Goal: Task Accomplishment & Management: Use online tool/utility

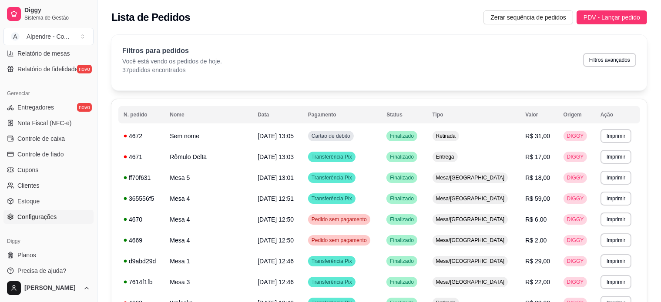
scroll to position [323, 0]
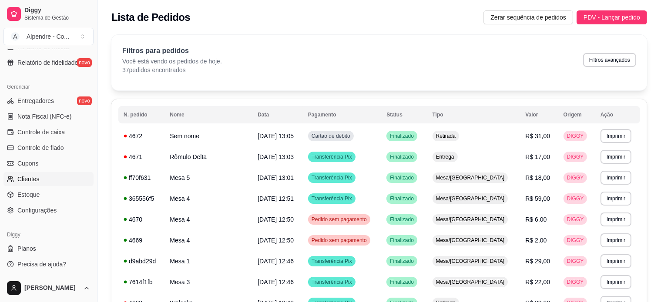
click at [39, 177] on link "Clientes" at bounding box center [48, 179] width 90 height 14
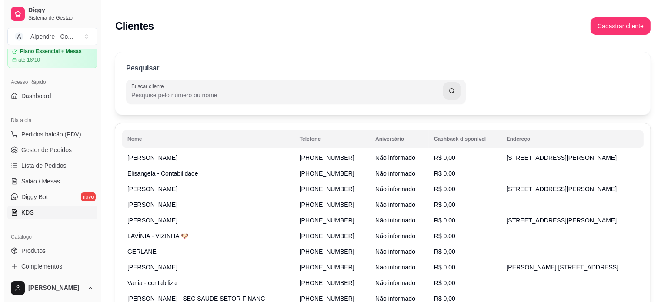
scroll to position [19, 0]
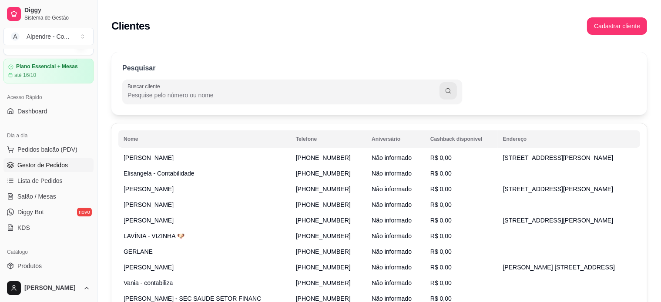
click at [43, 164] on span "Gestor de Pedidos" at bounding box center [42, 165] width 50 height 9
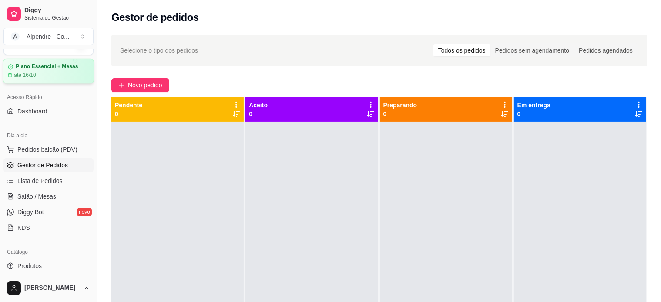
click at [45, 70] on div "Plano Essencial + Mesas até 16/10" at bounding box center [48, 70] width 81 height 15
click at [148, 82] on span "Novo pedido" at bounding box center [145, 85] width 34 height 10
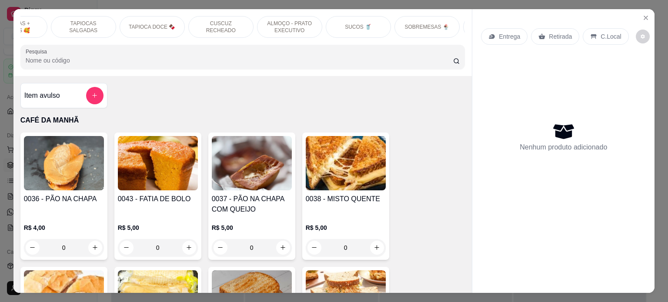
scroll to position [0, 187]
click at [345, 45] on div "CAFÉ DA MANHÃ CAFÉS ☕️ TAPIOCAS + PEDIDAS 🥰 TAPIOCAS SALGADAS TAPIOCA DOCE 🍫 CU…" at bounding box center [242, 42] width 459 height 67
drag, startPoint x: 345, startPoint y: 45, endPoint x: 379, endPoint y: 45, distance: 33.9
click at [379, 45] on div "CAFÉ DA MANHÃ CAFÉS ☕️ TAPIOCAS + PEDIDAS 🥰 TAPIOCAS SALGADAS TAPIOCA DOCE 🍫 CU…" at bounding box center [242, 42] width 459 height 67
click at [394, 23] on p "SOBREMESAS 🍨" at bounding box center [416, 26] width 44 height 7
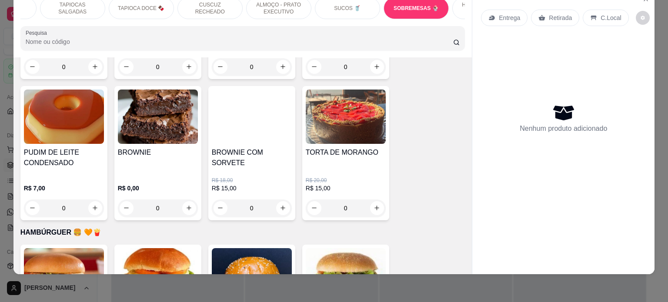
scroll to position [2868, 0]
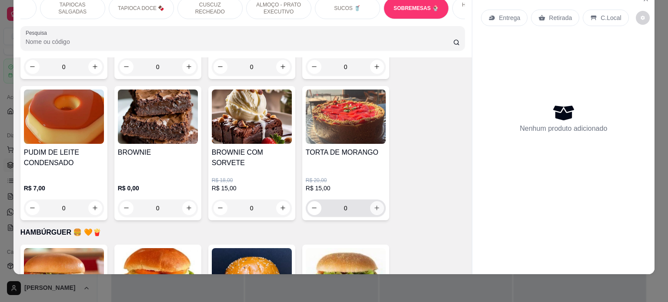
click at [374, 205] on icon "increase-product-quantity" at bounding box center [377, 208] width 7 height 7
type input "1"
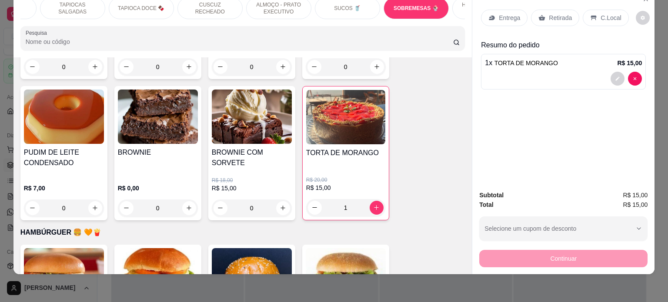
click at [505, 13] on p "Entrega" at bounding box center [509, 17] width 21 height 9
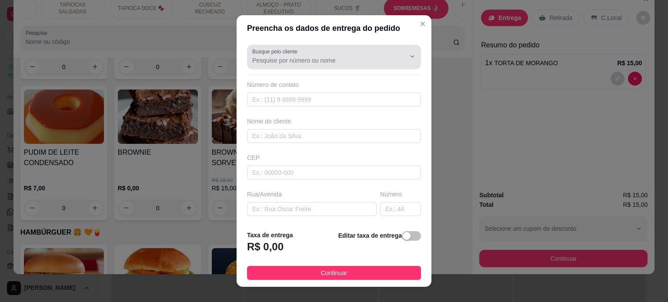
click at [311, 60] on input "Busque pelo cliente" at bounding box center [321, 60] width 139 height 9
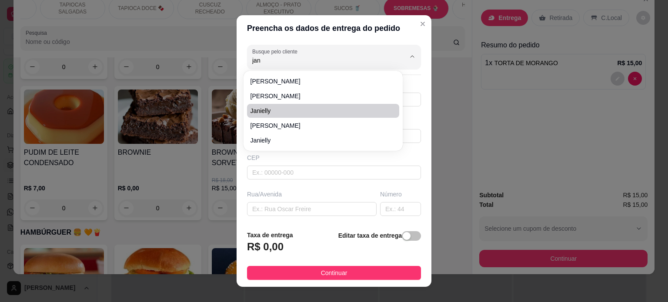
click at [278, 111] on span "Janielly" at bounding box center [318, 111] width 137 height 9
type input "Janielly"
type input "558386344537"
type input "Janielly"
type input "[PERSON_NAME]"
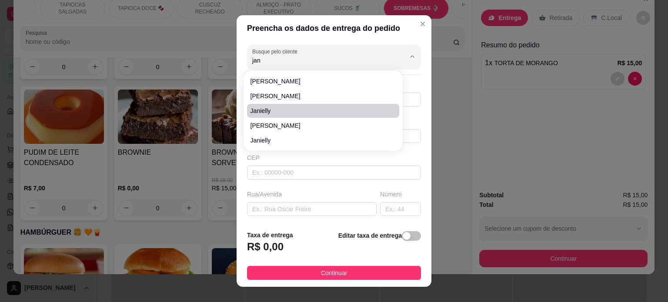
type input "DESPACHANTES"
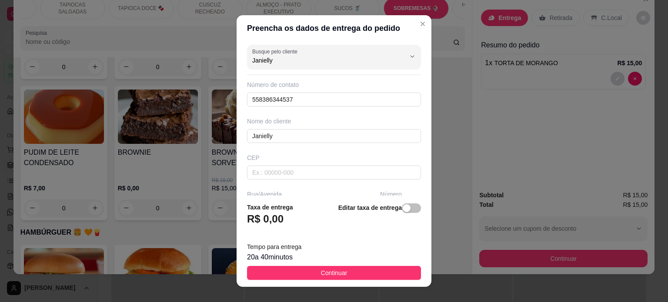
type input "Janielly"
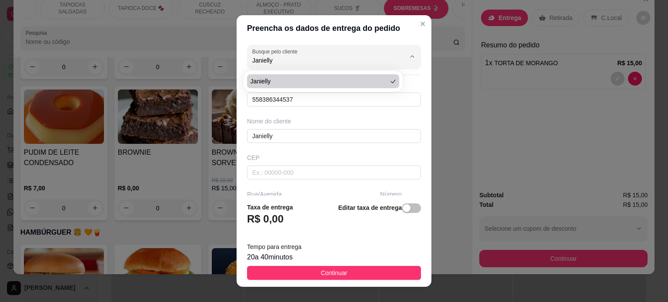
click at [318, 111] on div "Busque pelo cliente Janielly Número de contato 558386344537 Nome do cliente Jan…" at bounding box center [334, 118] width 195 height 155
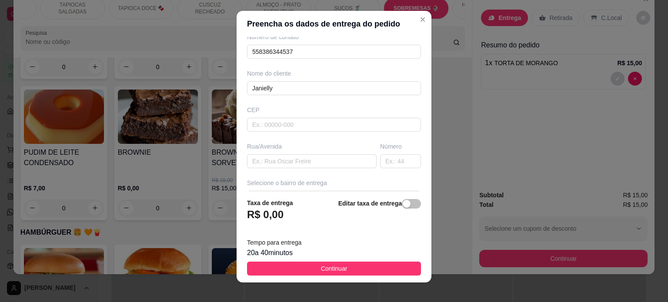
scroll to position [13, 0]
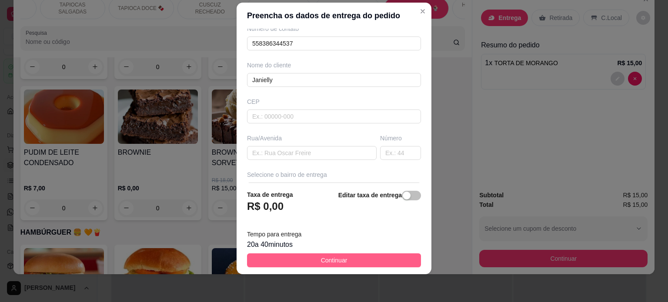
click at [334, 261] on span "Continuar" at bounding box center [334, 261] width 27 height 10
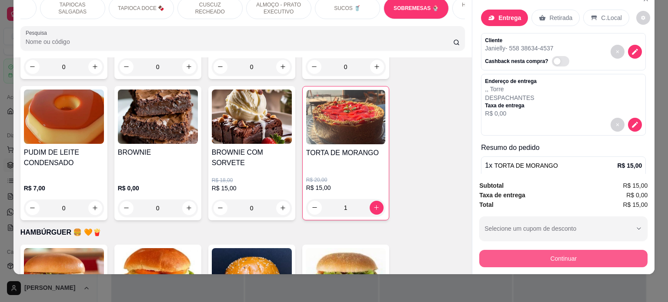
click at [561, 252] on button "Continuar" at bounding box center [563, 258] width 168 height 17
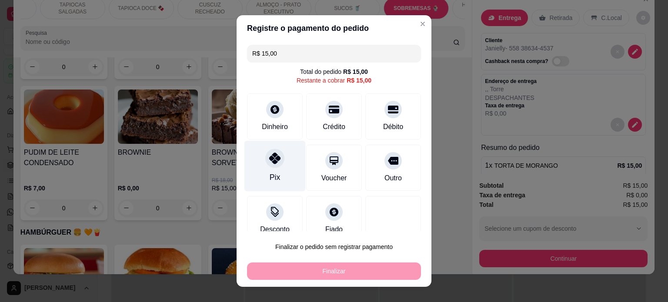
click at [270, 168] on div "Pix" at bounding box center [274, 165] width 61 height 51
type input "R$ 0,00"
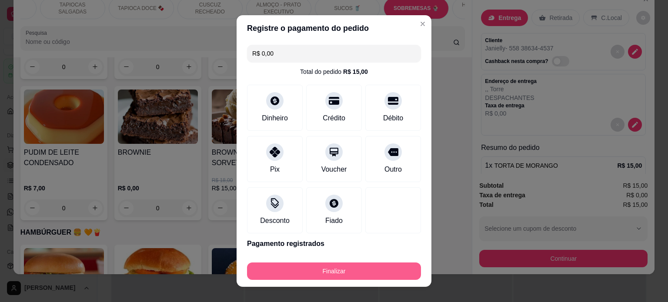
click at [331, 272] on button "Finalizar" at bounding box center [334, 271] width 174 height 17
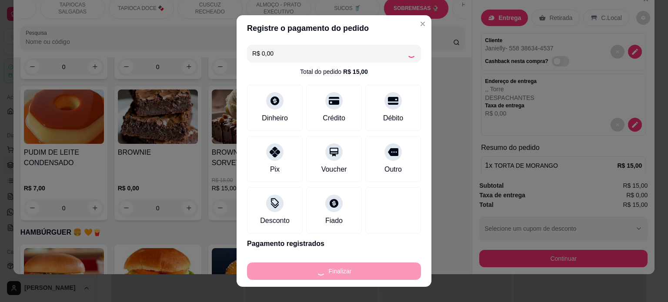
type input "0"
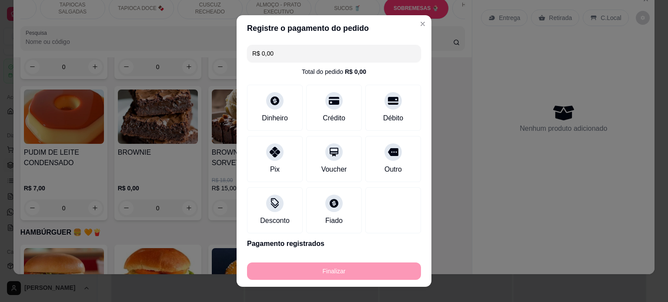
type input "-R$ 15,00"
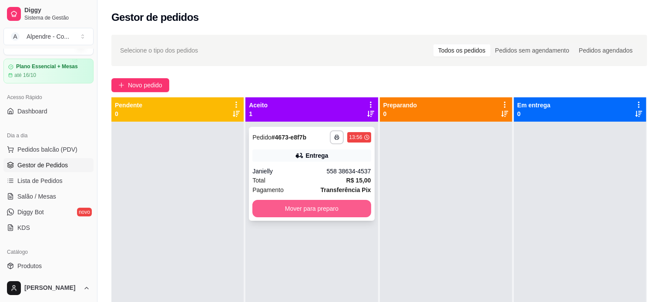
click at [317, 201] on button "Mover para preparo" at bounding box center [311, 208] width 118 height 17
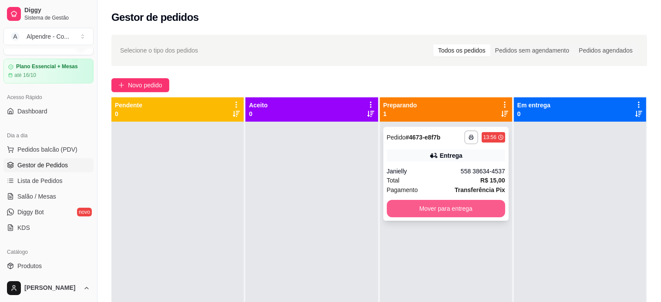
click at [427, 211] on button "Mover para entrega" at bounding box center [446, 208] width 118 height 17
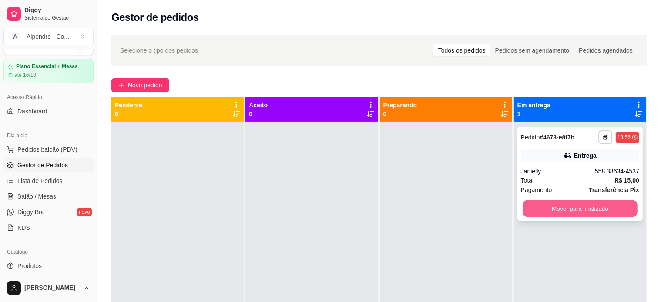
click at [548, 210] on button "Mover para finalizado" at bounding box center [579, 208] width 115 height 17
click at [595, 207] on button "Mover para finalizado" at bounding box center [579, 208] width 115 height 17
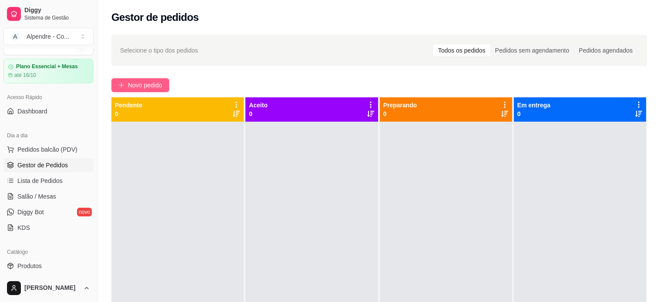
click at [133, 86] on span "Novo pedido" at bounding box center [145, 85] width 34 height 10
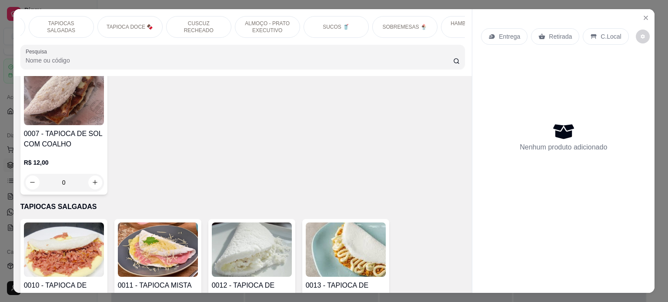
scroll to position [0, 206]
click at [376, 23] on p "SOBREMESAS 🍨" at bounding box center [396, 26] width 44 height 7
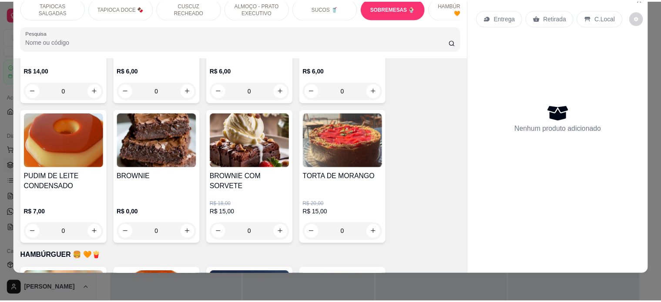
scroll to position [2868, 0]
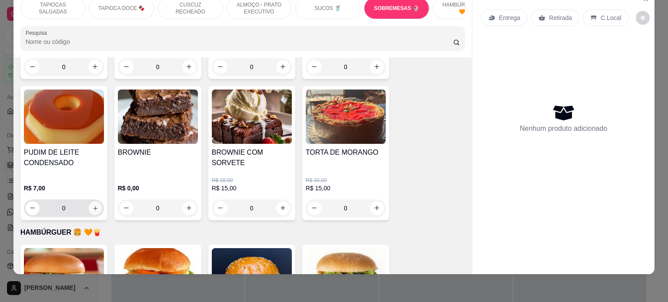
click at [92, 205] on icon "increase-product-quantity" at bounding box center [95, 208] width 7 height 7
type input "1"
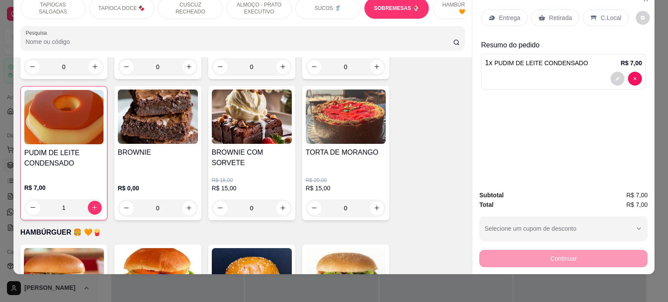
click at [494, 3] on div "Entrega Retirada C.Local" at bounding box center [563, 18] width 165 height 30
click at [499, 13] on p "Entrega" at bounding box center [509, 17] width 21 height 9
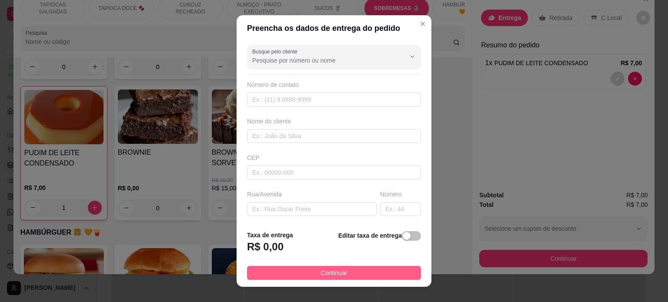
click at [312, 272] on button "Continuar" at bounding box center [334, 273] width 174 height 14
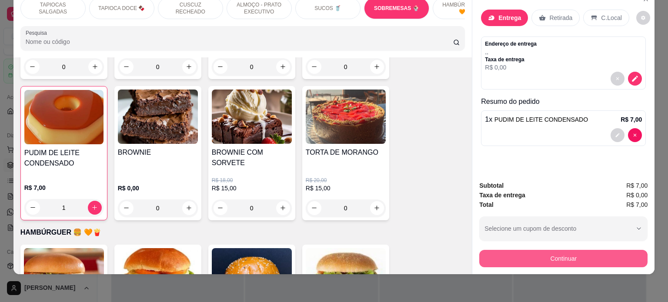
click at [554, 254] on button "Continuar" at bounding box center [563, 258] width 168 height 17
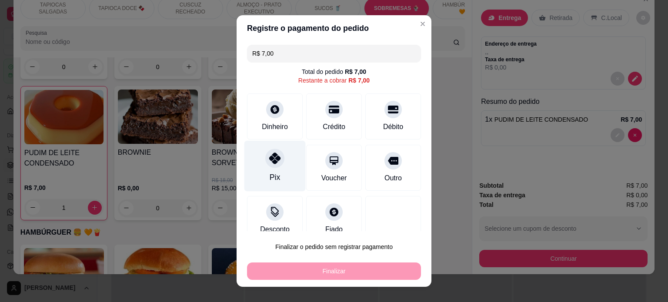
click at [267, 166] on div at bounding box center [274, 158] width 19 height 19
type input "R$ 0,00"
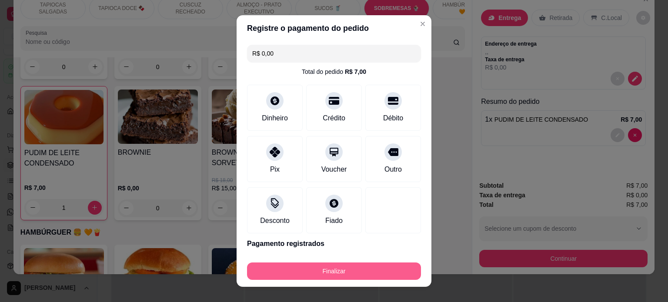
click at [343, 273] on button "Finalizar" at bounding box center [334, 271] width 174 height 17
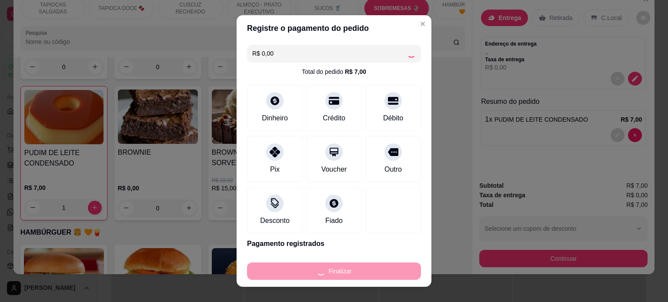
type input "0"
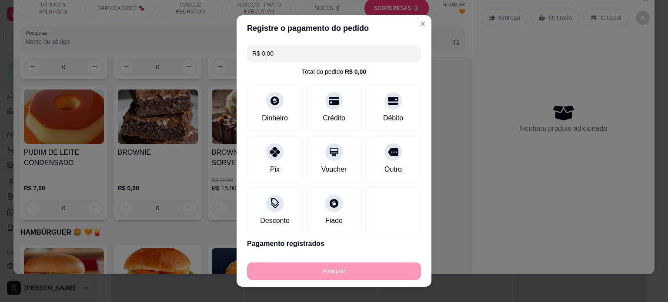
type input "-R$ 7,00"
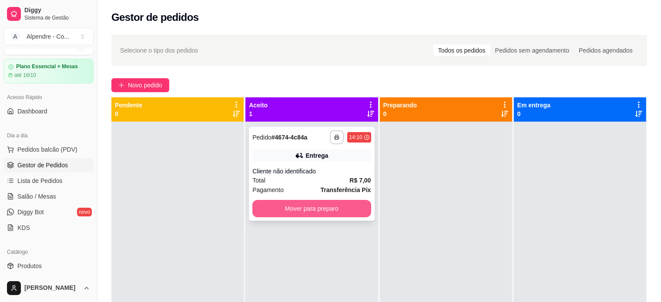
click at [309, 212] on button "Mover para preparo" at bounding box center [311, 208] width 118 height 17
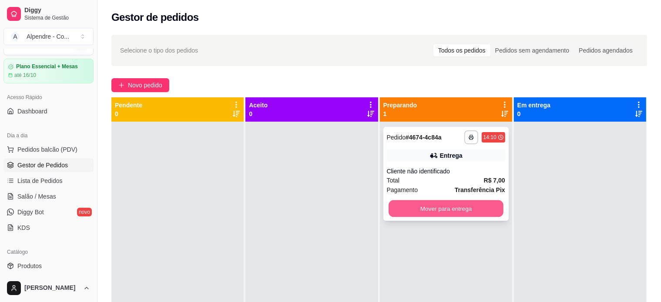
click at [421, 211] on button "Mover para entrega" at bounding box center [445, 208] width 115 height 17
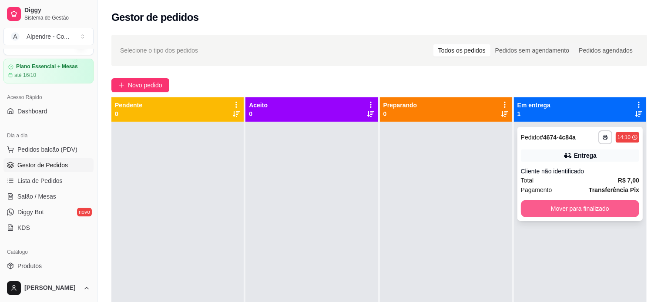
click at [554, 216] on button "Mover para finalizado" at bounding box center [580, 208] width 118 height 17
